Goal: Find contact information: Find contact information

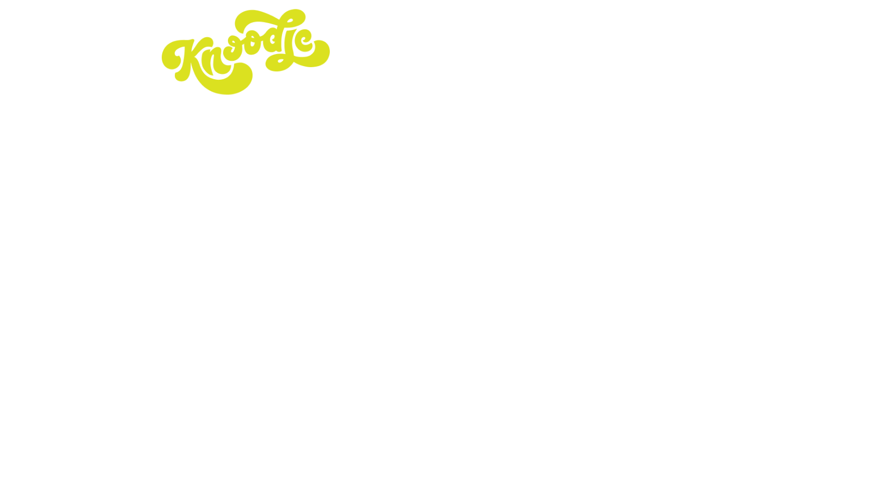
scroll to position [1128, 0]
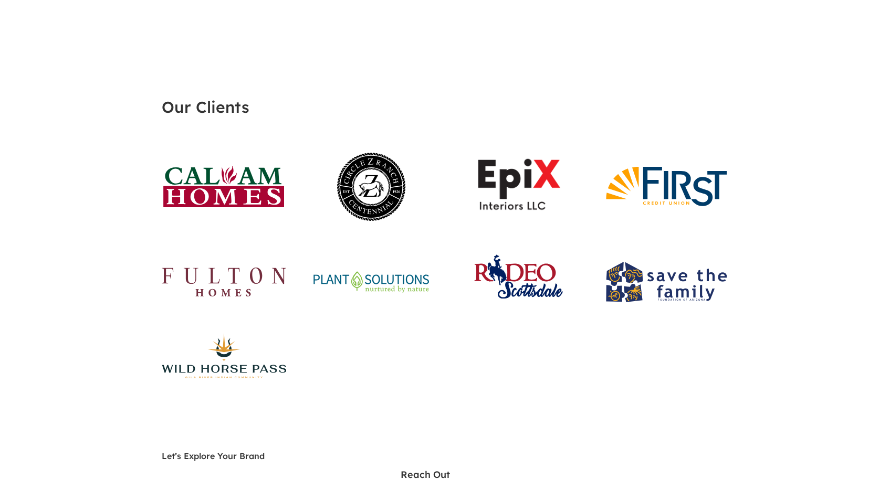
scroll to position [3113, 0]
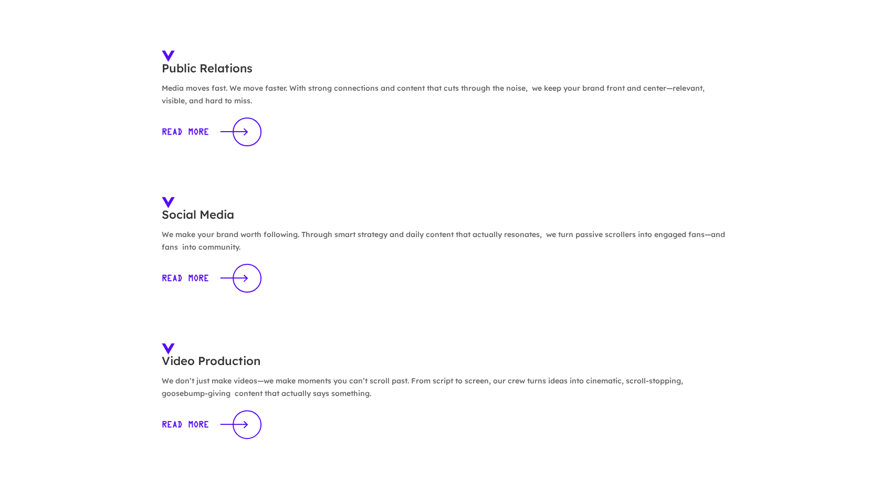
scroll to position [5415, 0]
